Goal: Check status: Check status

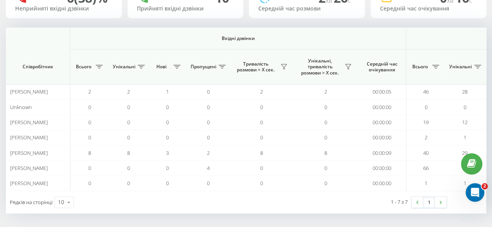
scroll to position [0, 604]
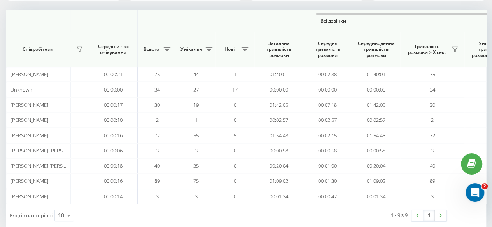
scroll to position [0, 604]
